Goal: Information Seeking & Learning: Learn about a topic

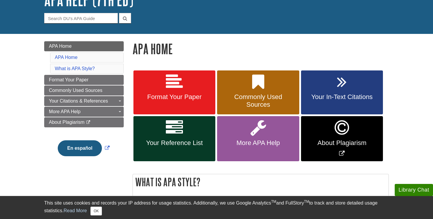
scroll to position [50, 0]
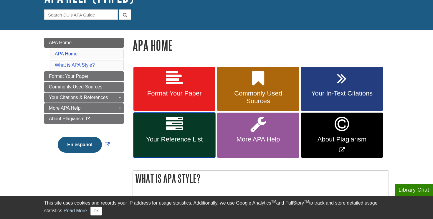
click at [158, 134] on link "Your Reference List" at bounding box center [174, 135] width 82 height 45
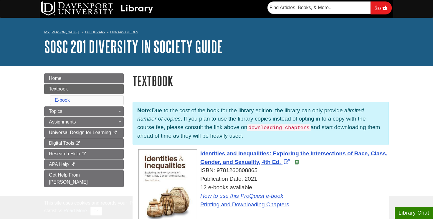
scroll to position [45, 0]
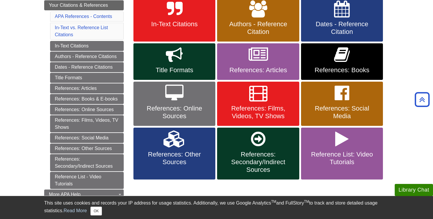
scroll to position [118, 0]
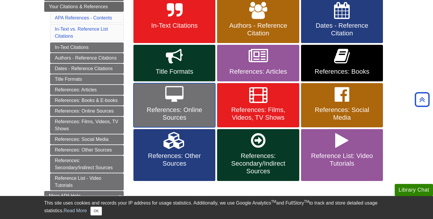
click at [173, 115] on span "References: Online Sources" at bounding box center [174, 113] width 73 height 15
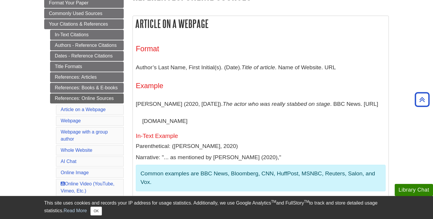
scroll to position [101, 0]
